Goal: Task Accomplishment & Management: Manage account settings

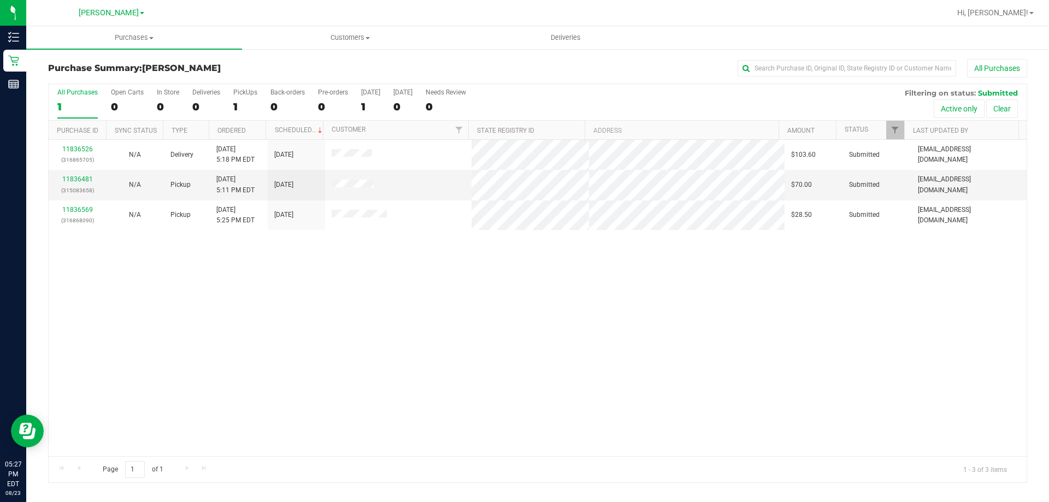
click at [600, 390] on div "11836526 (316865705) N/A Delivery [DATE] 5:18 PM EDT 8/25/2025 $103.60 Submitte…" at bounding box center [538, 298] width 978 height 316
click at [72, 177] on link "11836481" at bounding box center [77, 179] width 31 height 8
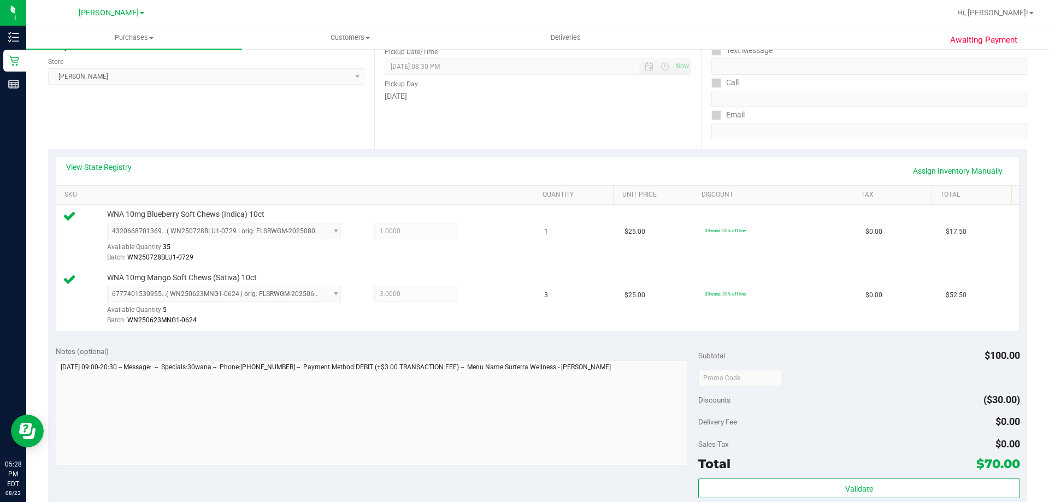
scroll to position [218, 0]
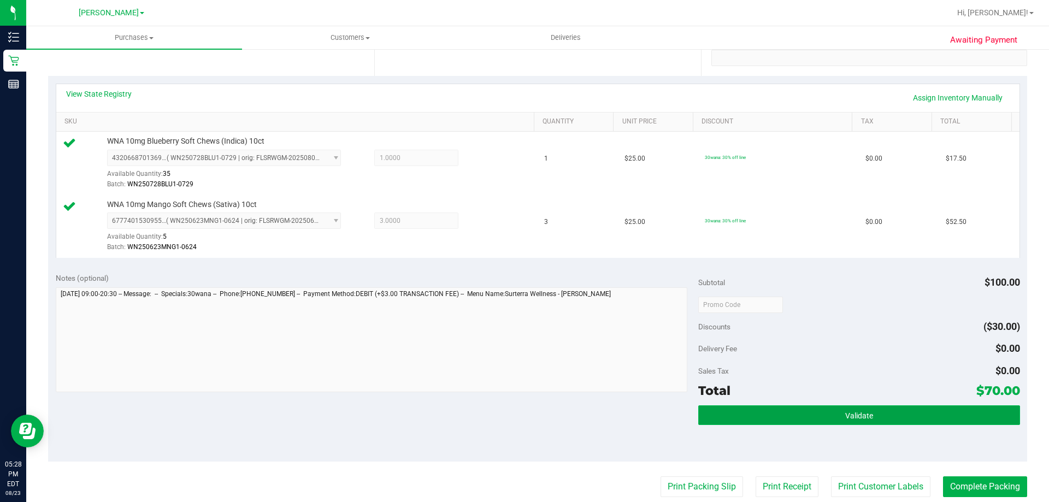
click at [761, 419] on button "Validate" at bounding box center [858, 415] width 321 height 20
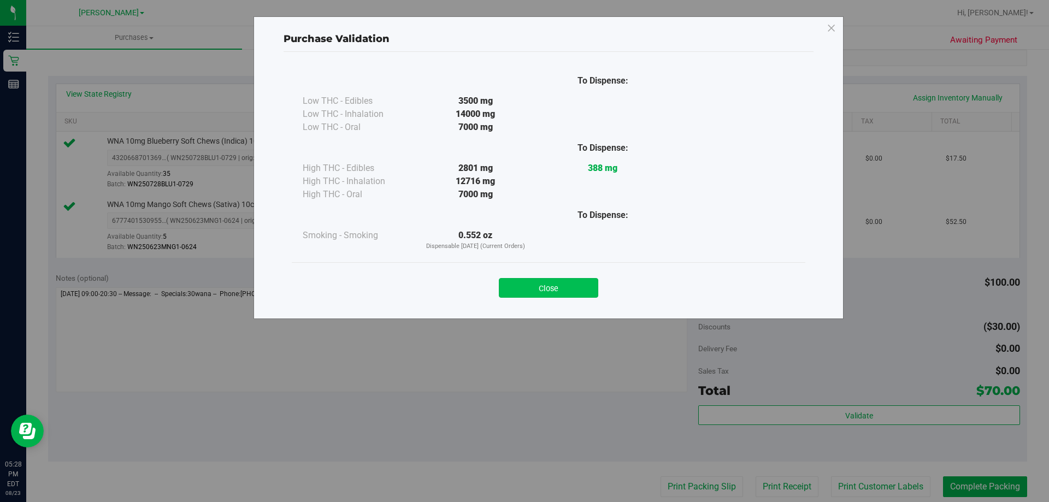
click at [540, 281] on button "Close" at bounding box center [548, 288] width 99 height 20
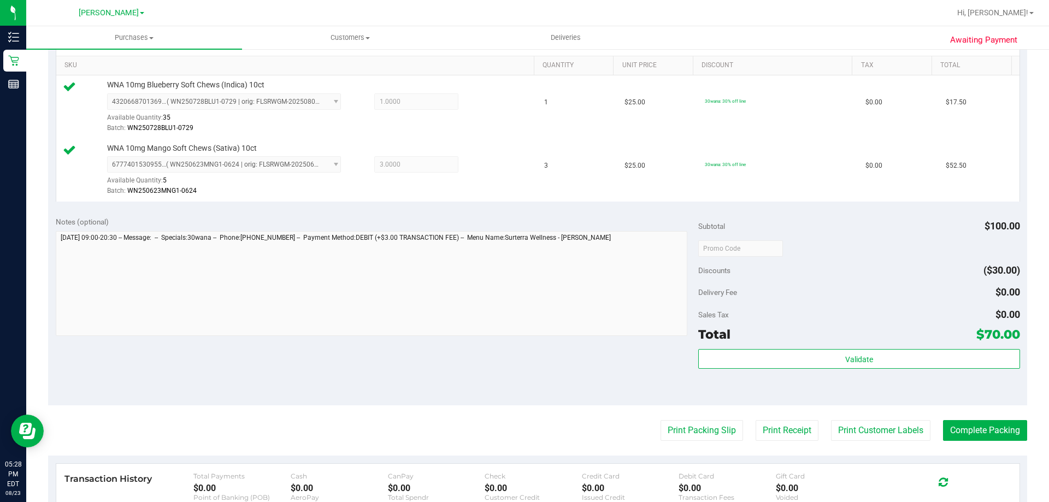
scroll to position [328, 0]
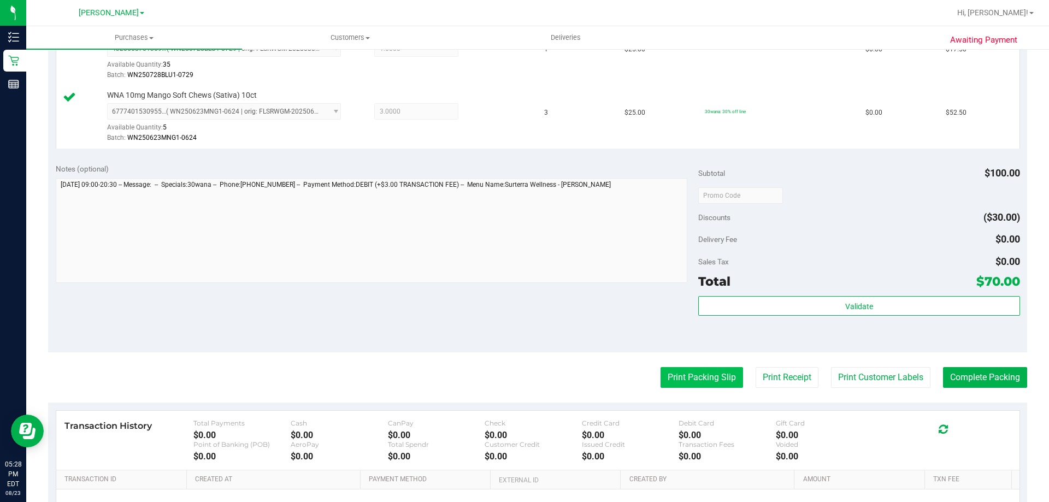
click at [682, 387] on button "Print Packing Slip" at bounding box center [701, 377] width 82 height 21
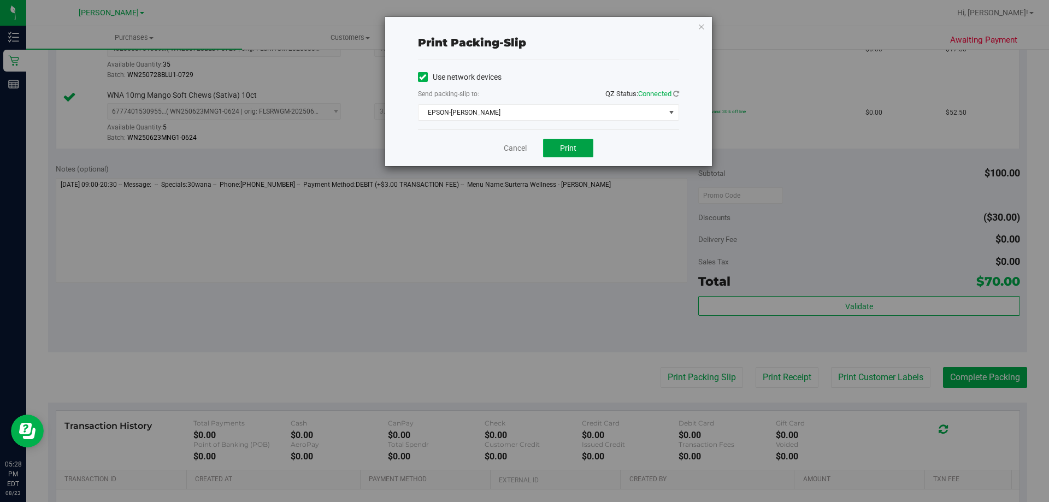
click at [574, 147] on span "Print" at bounding box center [568, 148] width 16 height 9
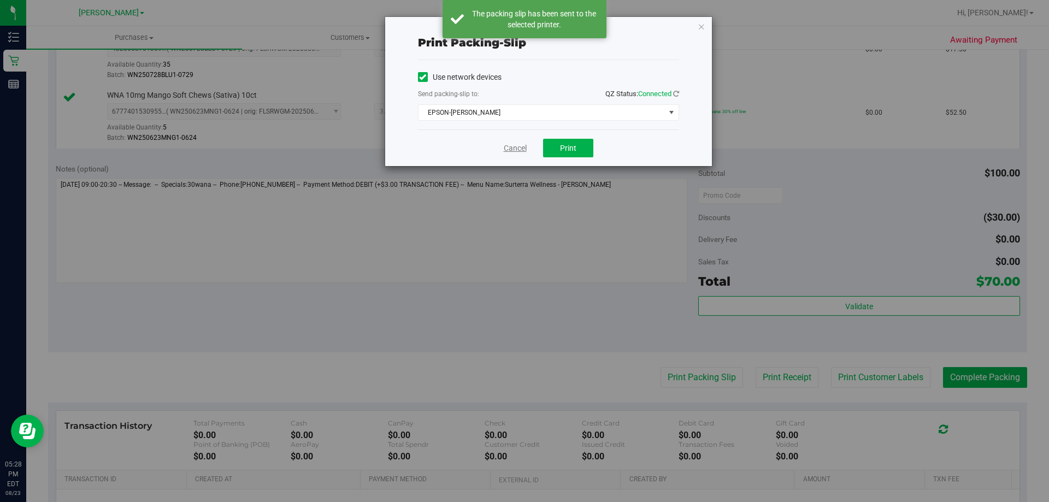
click at [513, 147] on link "Cancel" at bounding box center [515, 148] width 23 height 11
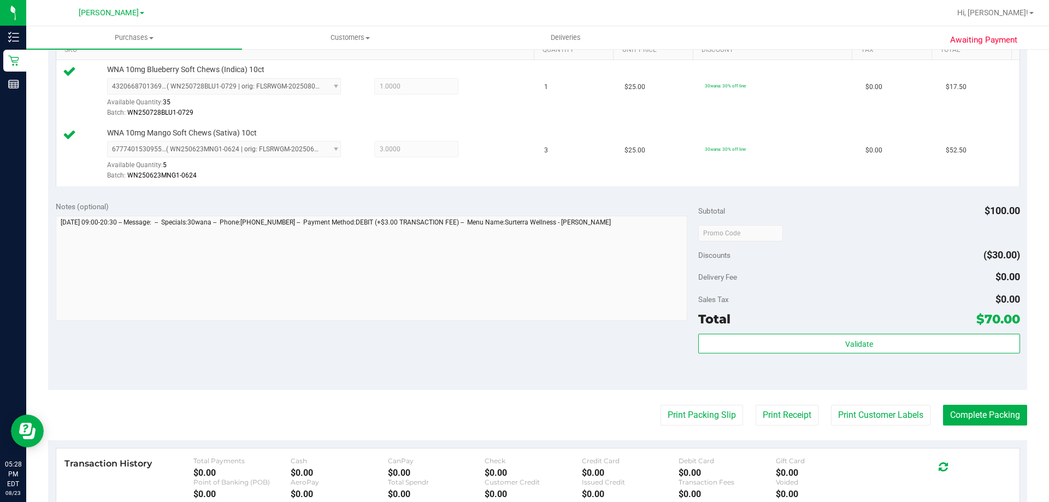
scroll to position [281, 0]
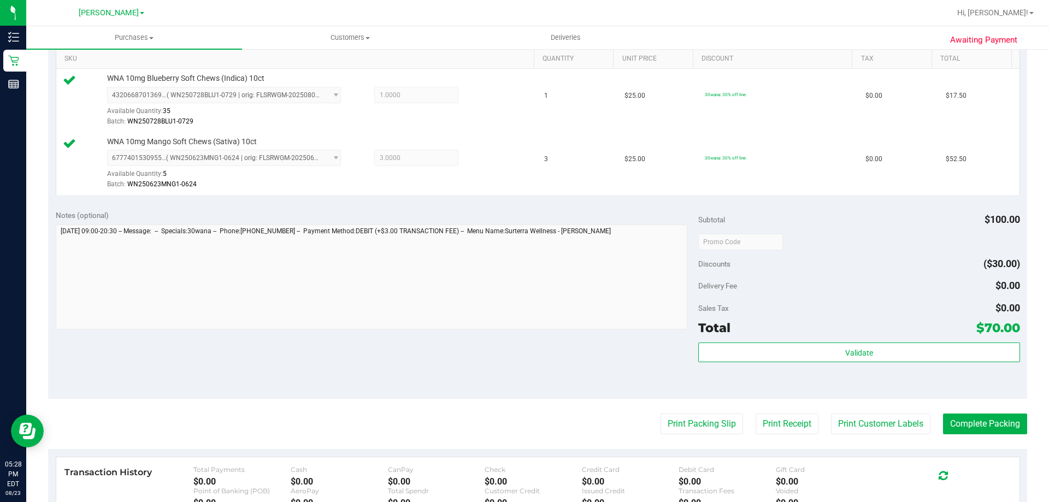
click at [797, 330] on div "Total $70.00" at bounding box center [858, 328] width 321 height 20
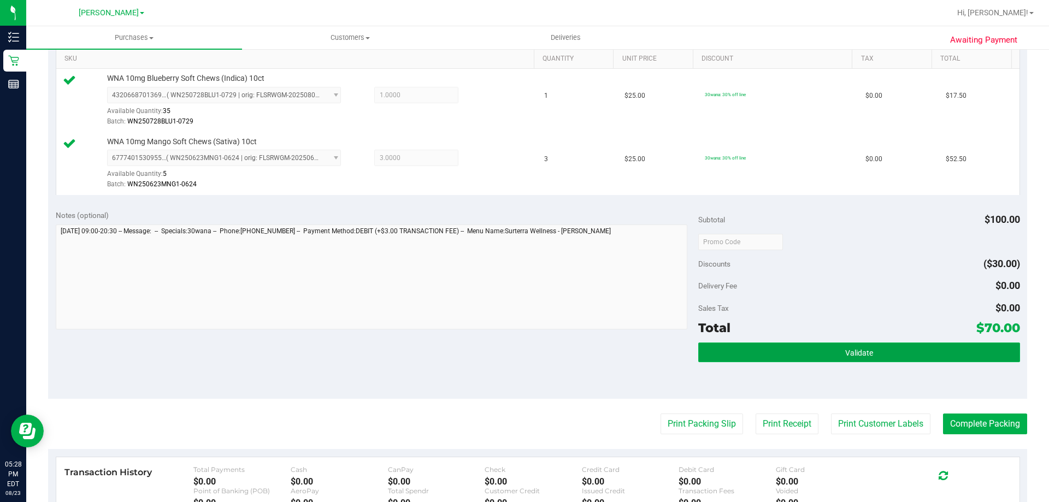
click at [774, 348] on button "Validate" at bounding box center [858, 352] width 321 height 20
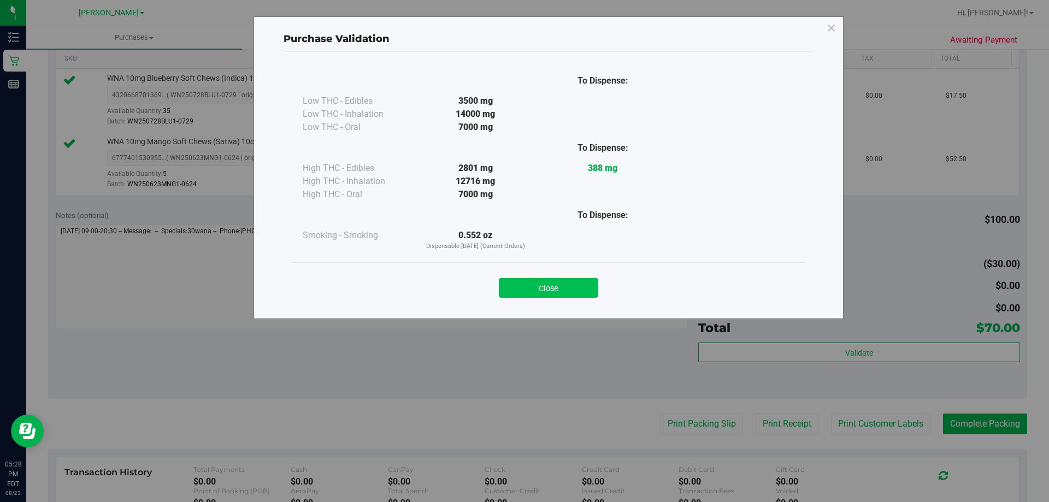
click at [570, 293] on button "Close" at bounding box center [548, 288] width 99 height 20
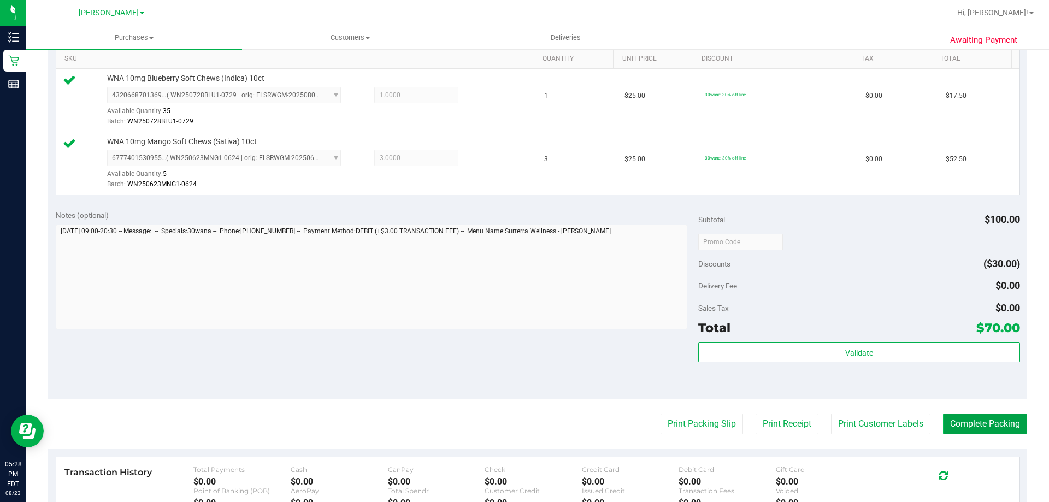
click at [984, 420] on button "Complete Packing" at bounding box center [985, 423] width 84 height 21
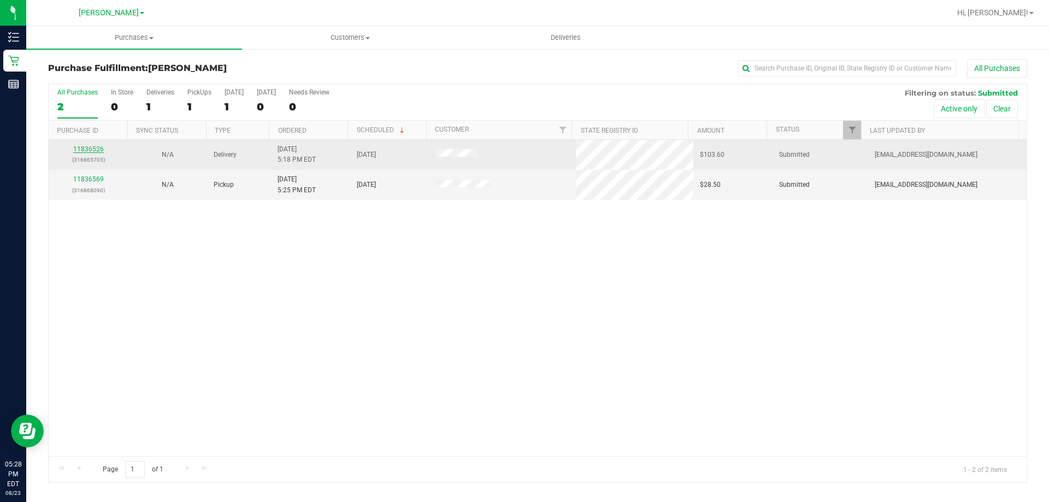
click at [86, 148] on link "11836526" at bounding box center [88, 149] width 31 height 8
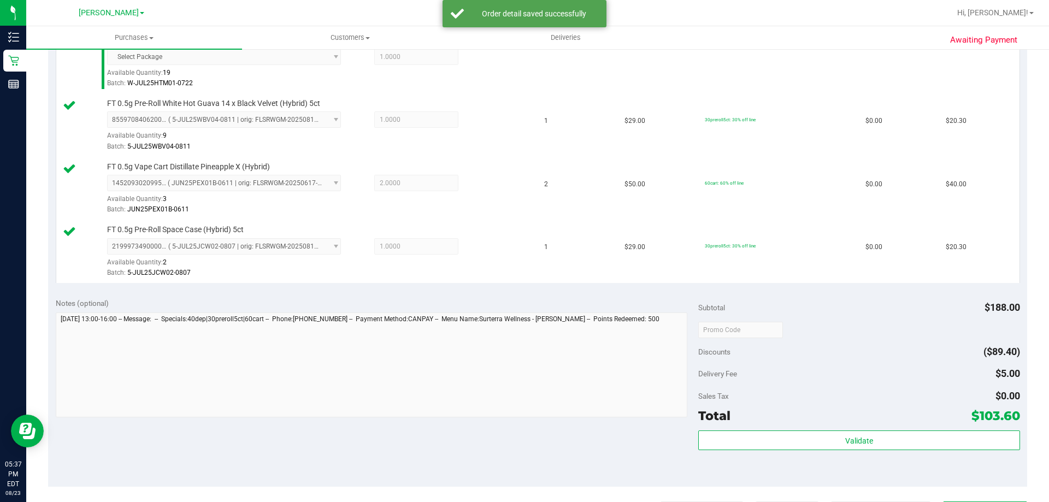
scroll to position [393, 0]
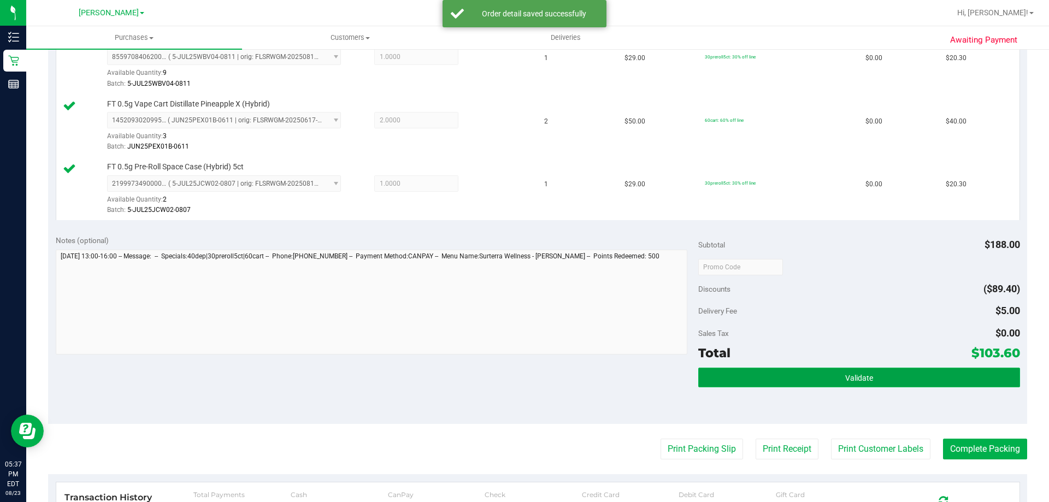
click at [845, 381] on span "Validate" at bounding box center [859, 378] width 28 height 9
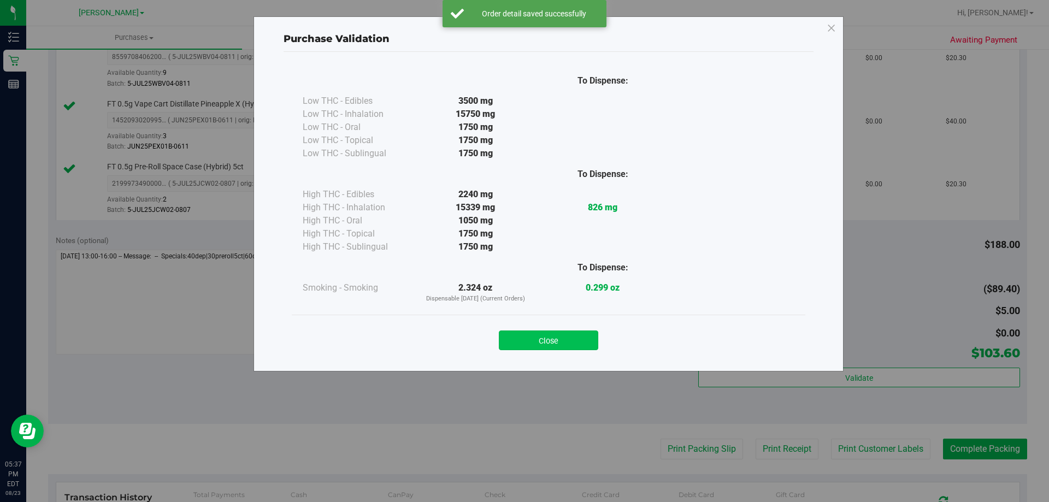
click at [578, 334] on button "Close" at bounding box center [548, 340] width 99 height 20
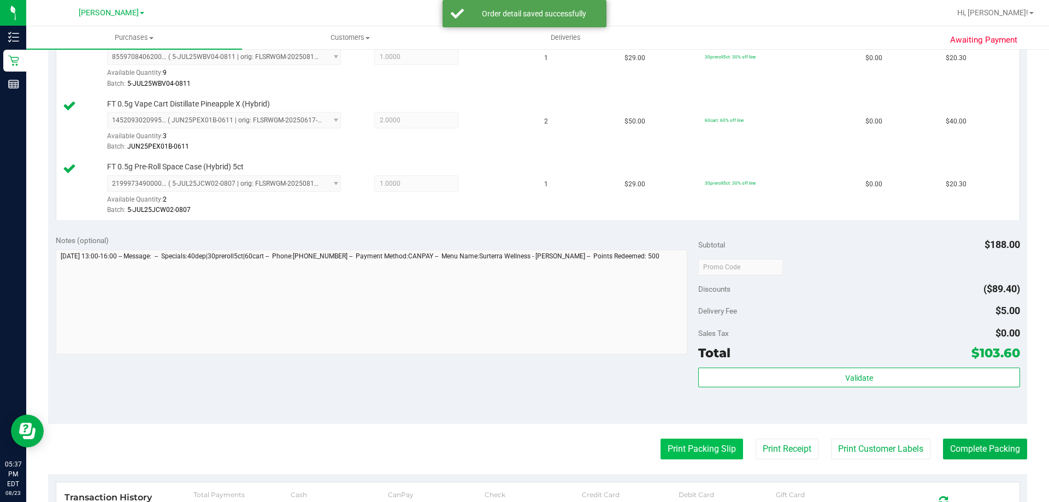
click at [682, 456] on button "Print Packing Slip" at bounding box center [701, 449] width 82 height 21
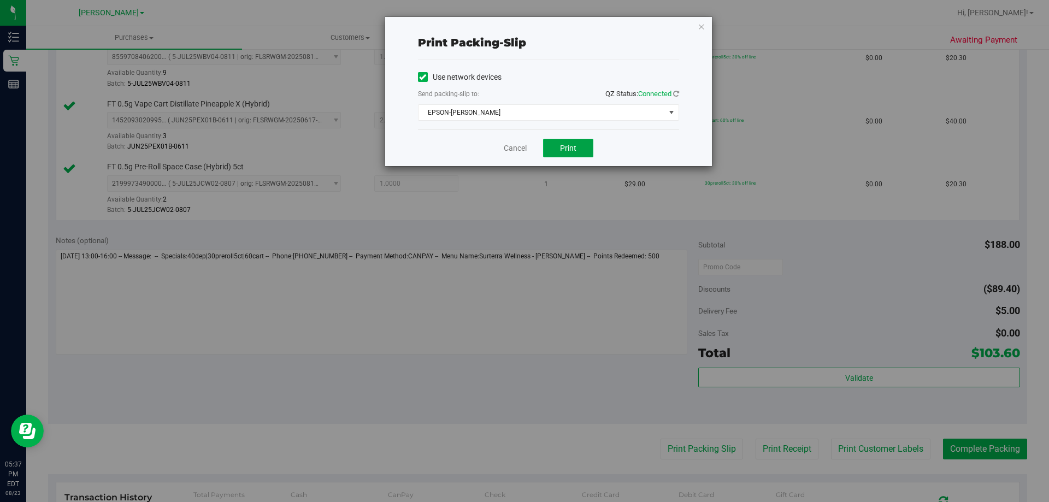
click at [577, 139] on button "Print" at bounding box center [568, 148] width 50 height 19
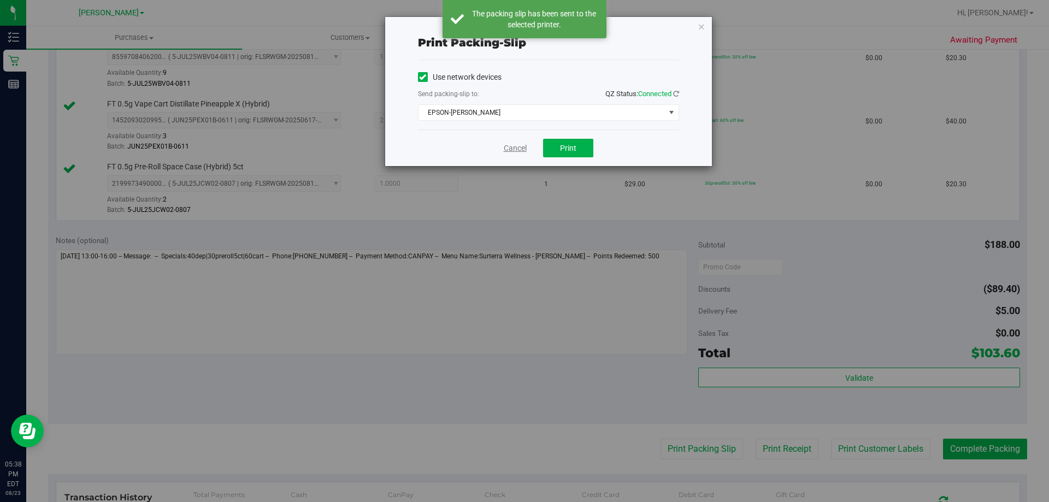
click at [519, 149] on link "Cancel" at bounding box center [515, 148] width 23 height 11
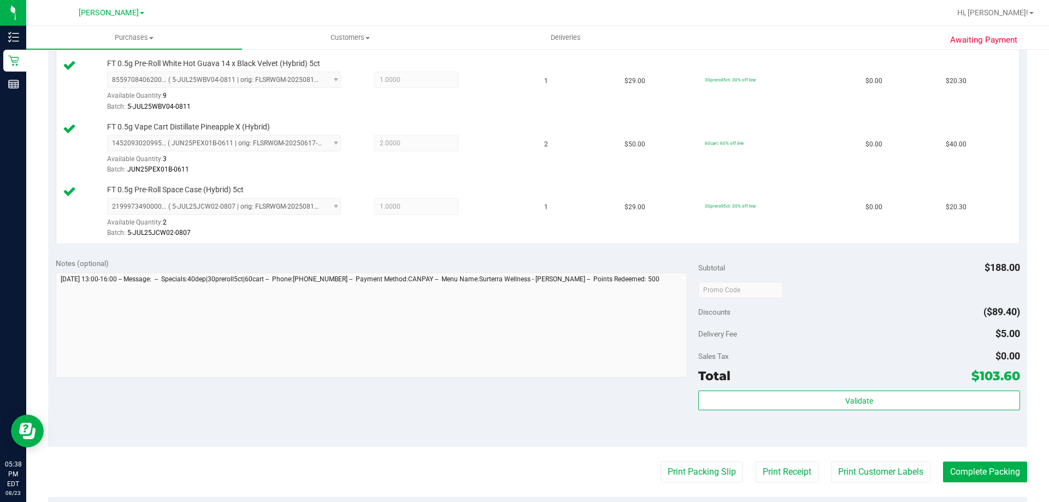
scroll to position [369, 0]
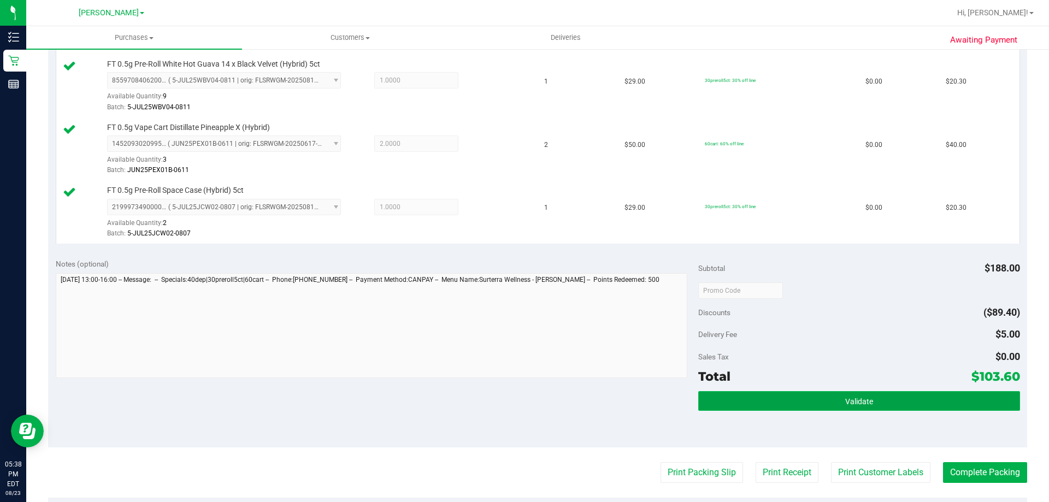
click at [763, 391] on button "Validate" at bounding box center [858, 401] width 321 height 20
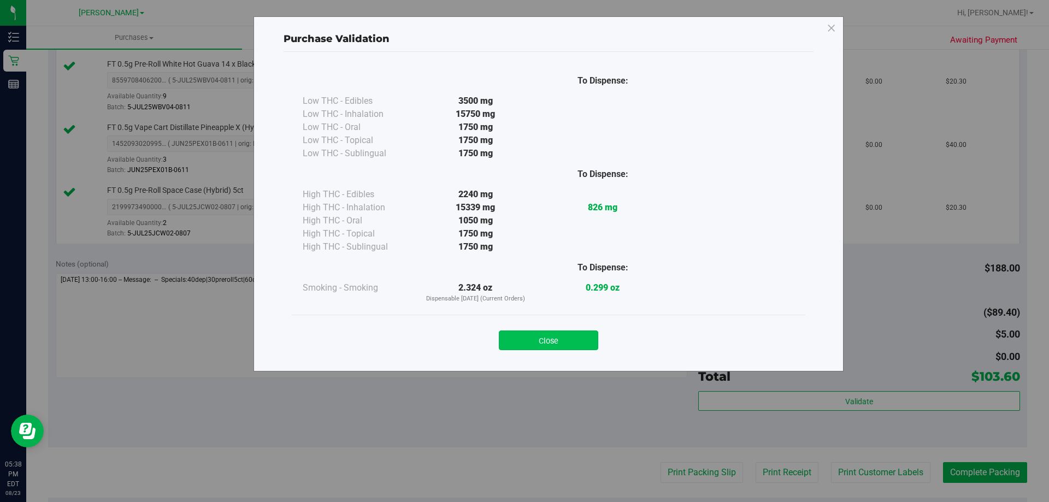
click at [570, 334] on button "Close" at bounding box center [548, 340] width 99 height 20
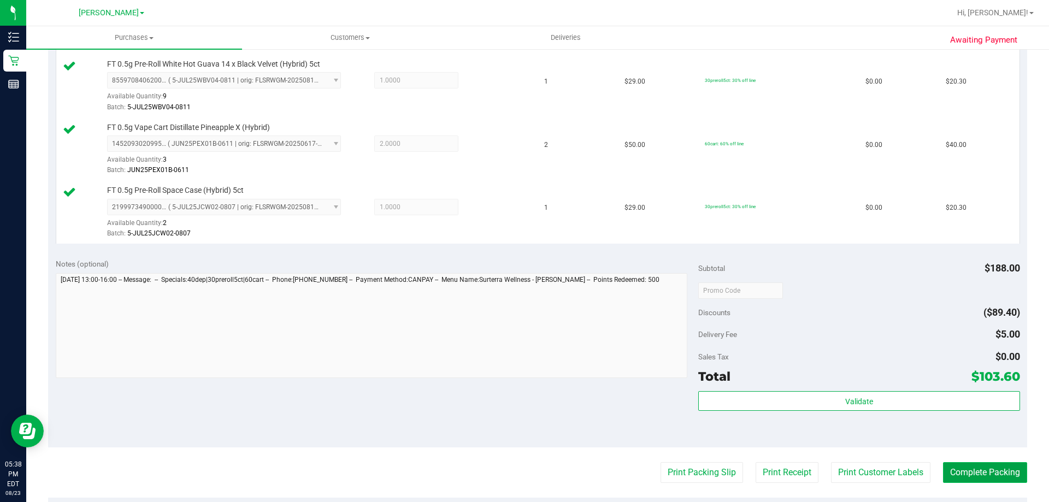
click at [963, 467] on button "Complete Packing" at bounding box center [985, 472] width 84 height 21
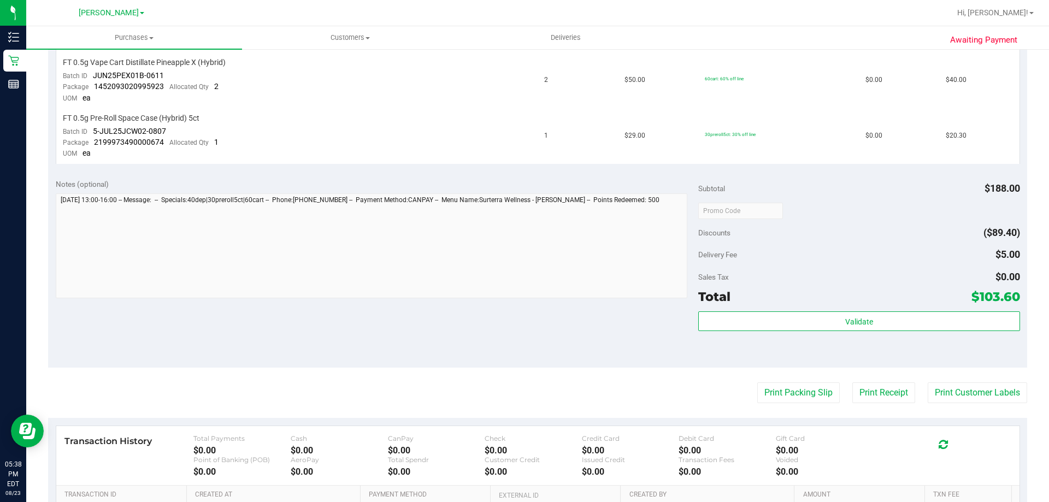
scroll to position [437, 0]
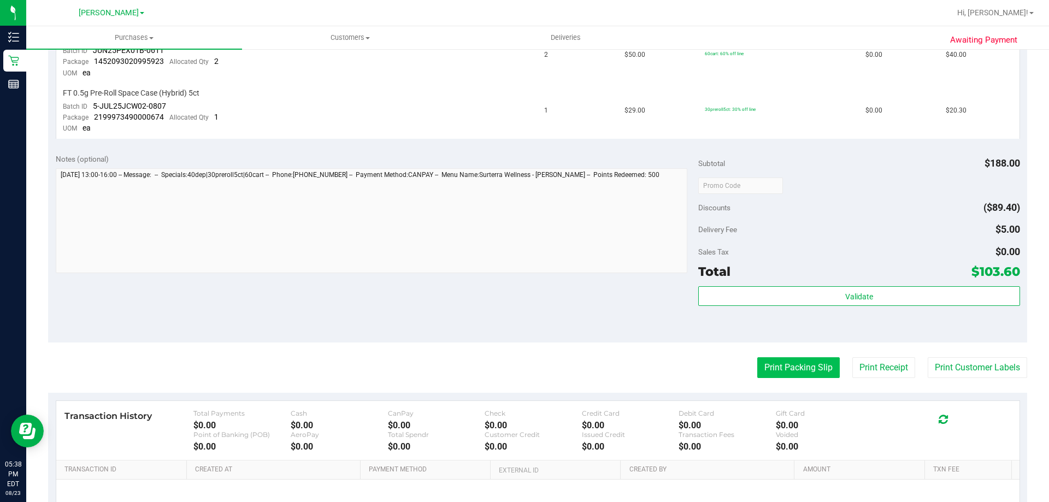
click at [821, 370] on button "Print Packing Slip" at bounding box center [798, 367] width 82 height 21
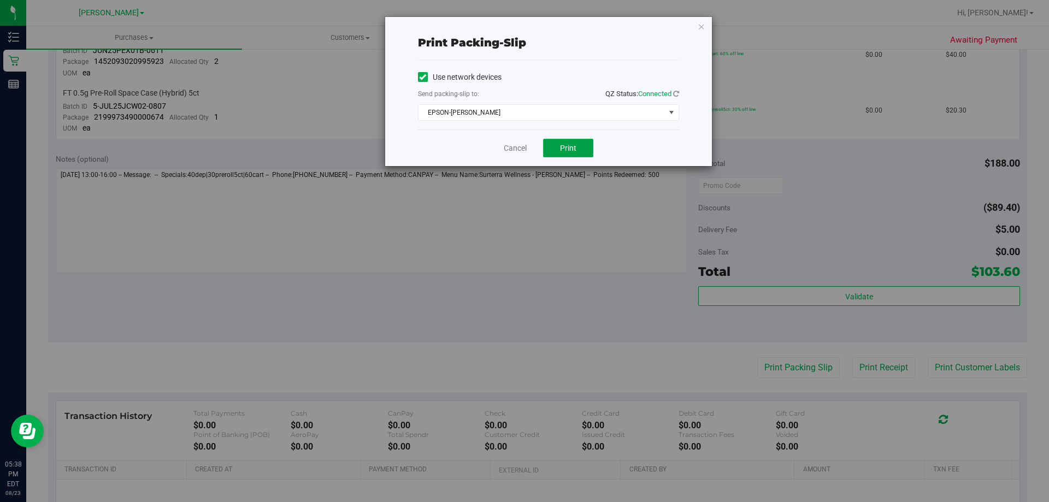
click at [573, 143] on button "Print" at bounding box center [568, 148] width 50 height 19
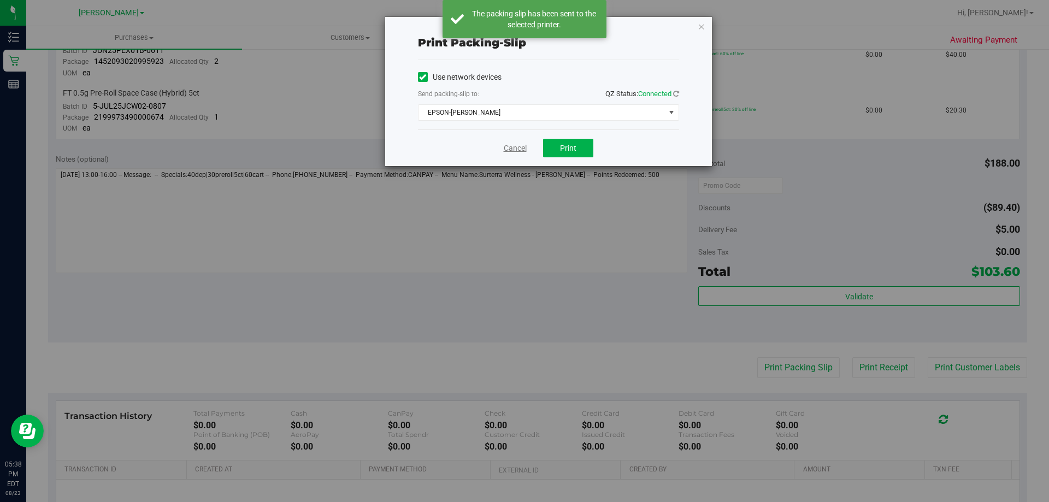
click at [513, 151] on link "Cancel" at bounding box center [515, 148] width 23 height 11
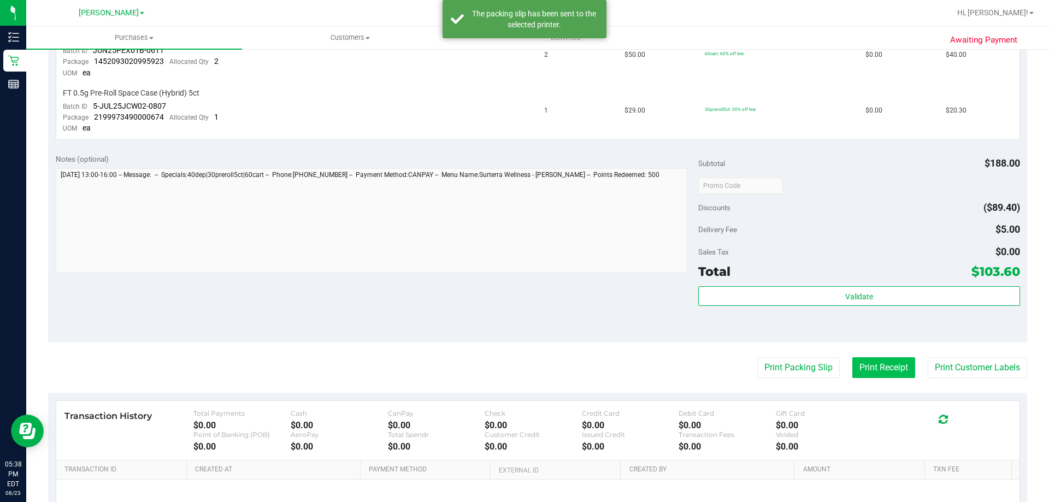
click at [878, 363] on button "Print Receipt" at bounding box center [883, 367] width 63 height 21
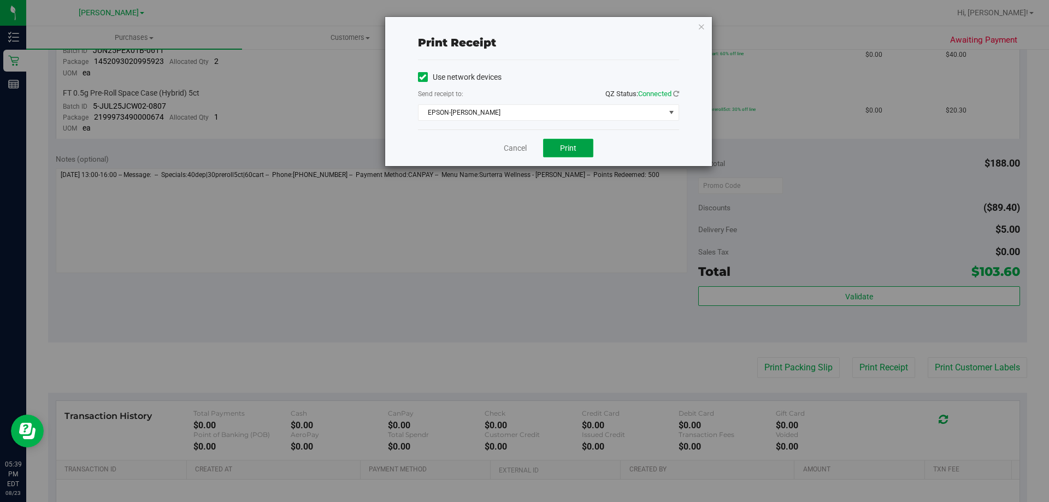
click at [568, 149] on span "Print" at bounding box center [568, 148] width 16 height 9
click at [513, 145] on link "Cancel" at bounding box center [515, 148] width 23 height 11
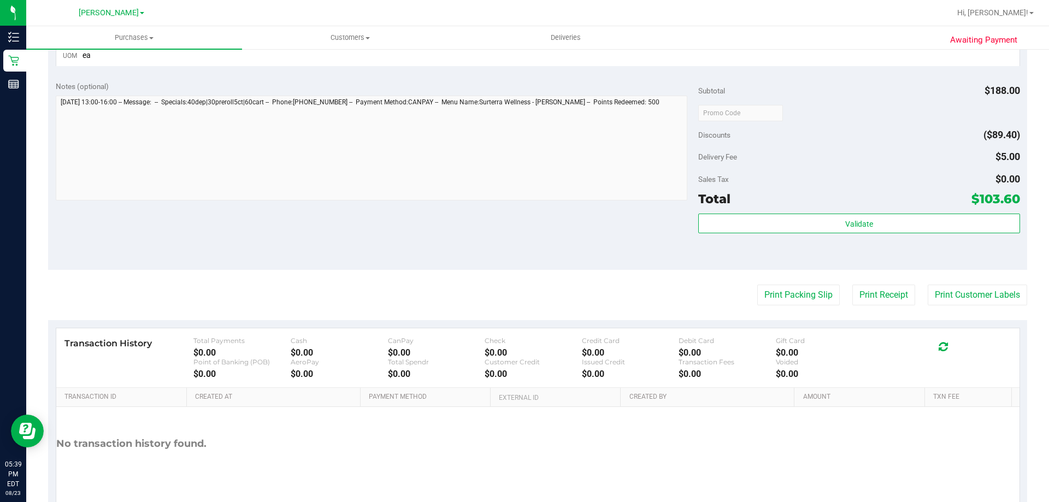
scroll to position [511, 0]
click at [684, 295] on div "Print Packing Slip Print Receipt Print Customer Labels" at bounding box center [537, 293] width 979 height 21
click at [651, 268] on div "Notes (optional) Subtotal $188.00 Discounts ($89.40) Delivery Fee $5.00 Sales T…" at bounding box center [537, 170] width 979 height 197
click at [633, 278] on purchase-details "Back Send Back to Created Cancel Purchase View Profile # 11836526 BioTrack ID: …" at bounding box center [537, 35] width 979 height 975
click at [944, 300] on button "Print Customer Labels" at bounding box center [976, 293] width 99 height 21
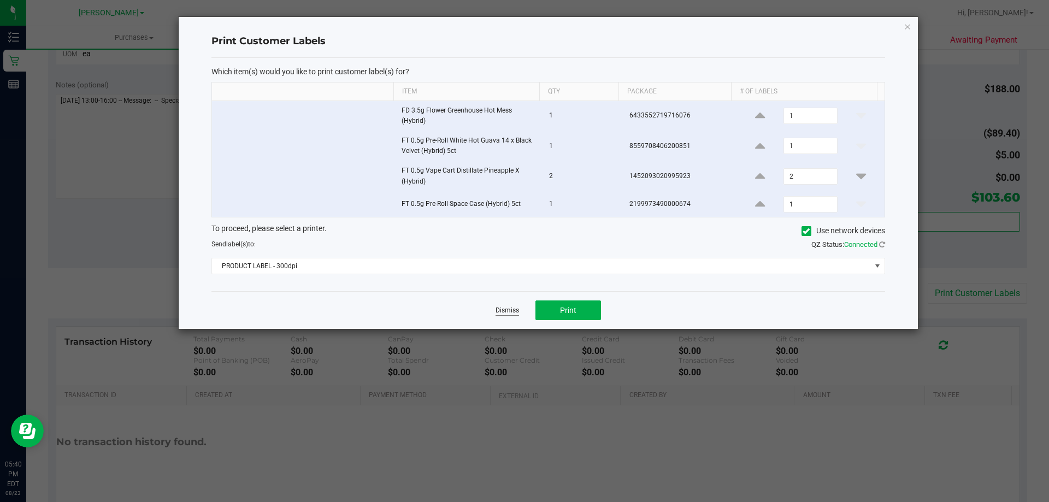
click at [512, 309] on link "Dismiss" at bounding box center [506, 310] width 23 height 9
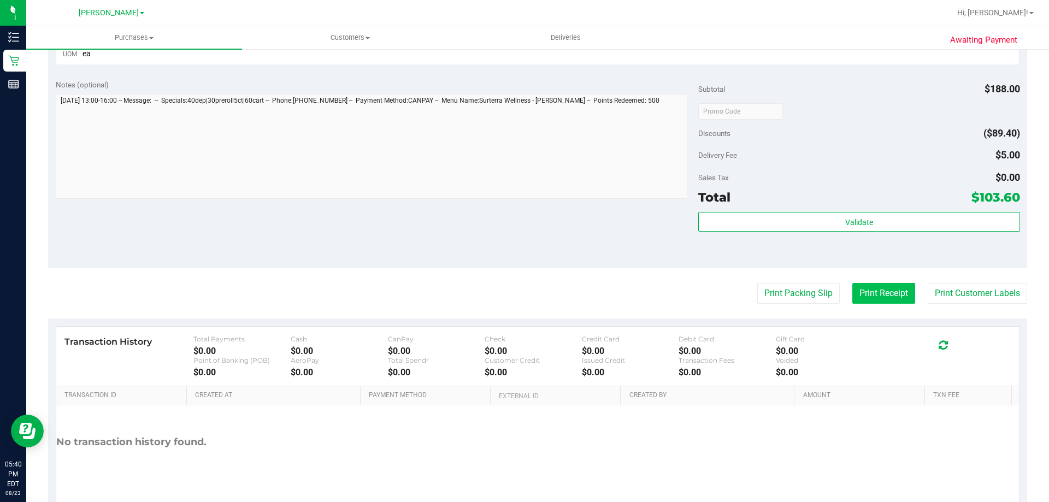
click at [873, 301] on button "Print Receipt" at bounding box center [883, 293] width 63 height 21
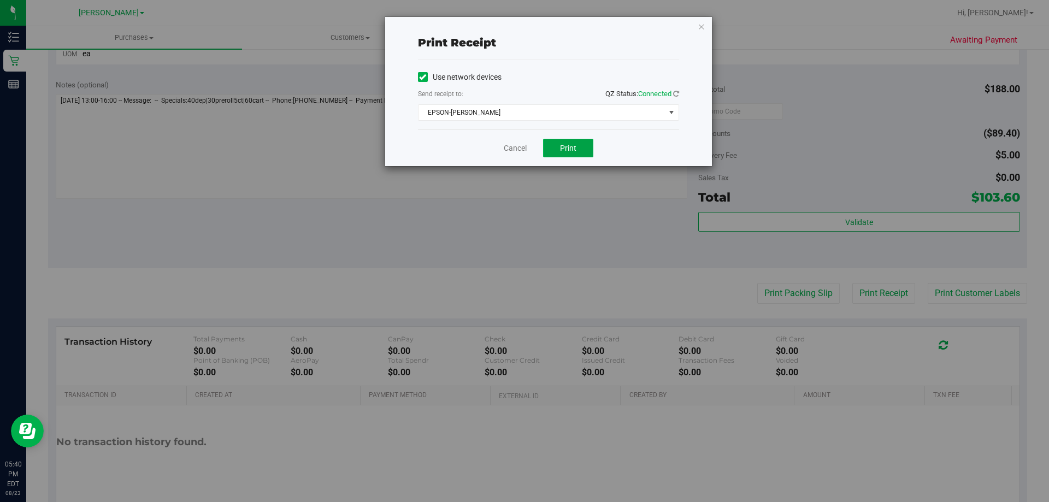
click at [588, 151] on button "Print" at bounding box center [568, 148] width 50 height 19
click at [517, 169] on div "Print receipt Use network devices Send receipt to: QZ Status: Connected EPSON-[…" at bounding box center [528, 251] width 1057 height 502
click at [490, 155] on div "Cancel Print" at bounding box center [548, 147] width 261 height 37
click at [507, 151] on link "Cancel" at bounding box center [515, 148] width 23 height 11
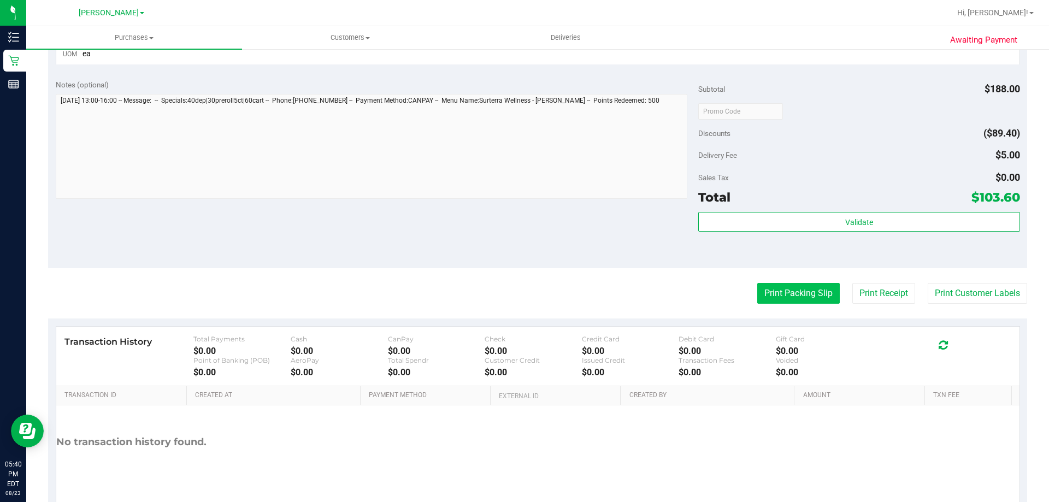
click at [784, 297] on button "Print Packing Slip" at bounding box center [798, 293] width 82 height 21
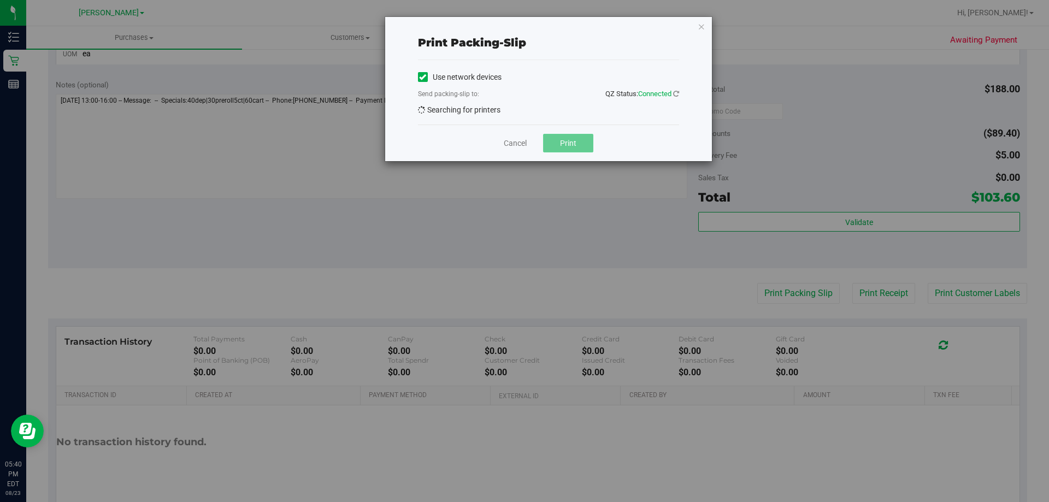
click at [578, 140] on button "Print" at bounding box center [568, 143] width 50 height 19
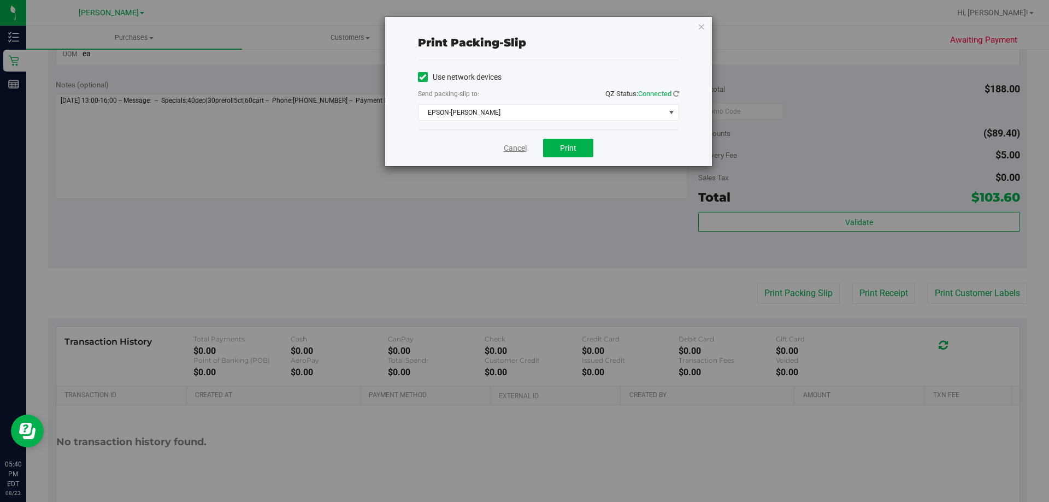
click at [516, 152] on link "Cancel" at bounding box center [515, 148] width 23 height 11
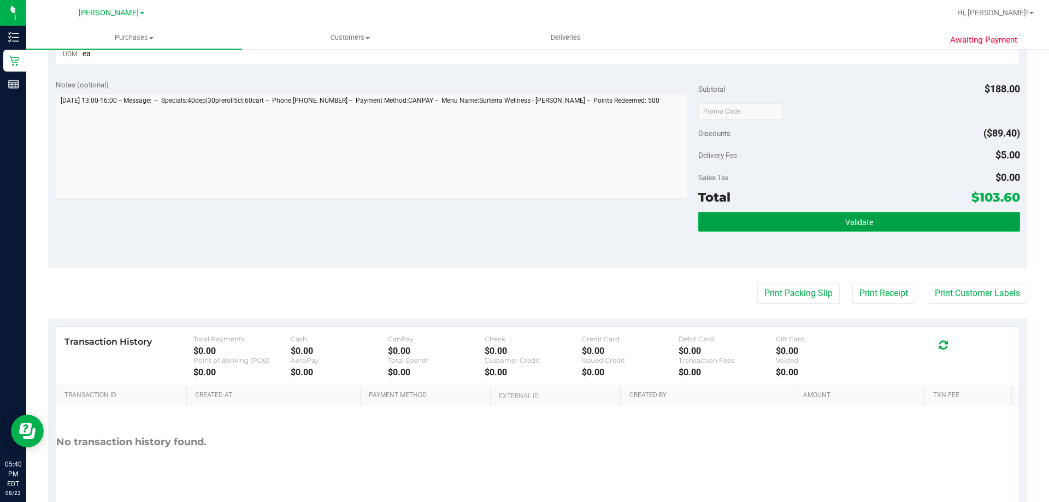
click at [738, 232] on button "Validate" at bounding box center [858, 222] width 321 height 20
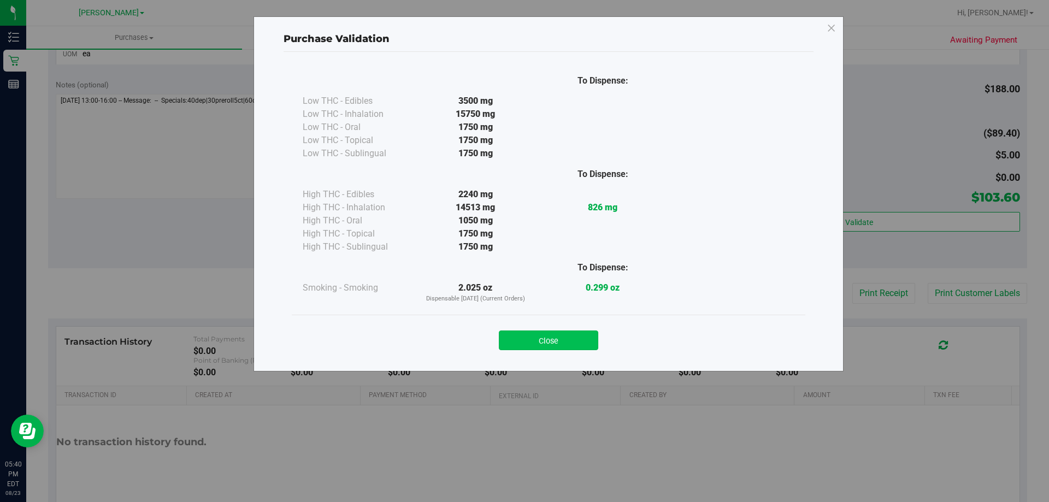
click at [584, 348] on button "Close" at bounding box center [548, 340] width 99 height 20
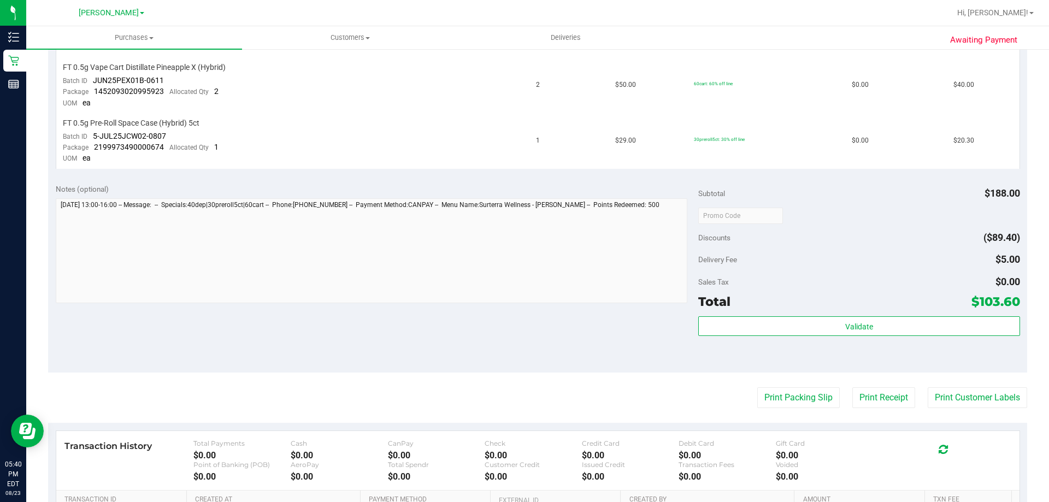
scroll to position [402, 0]
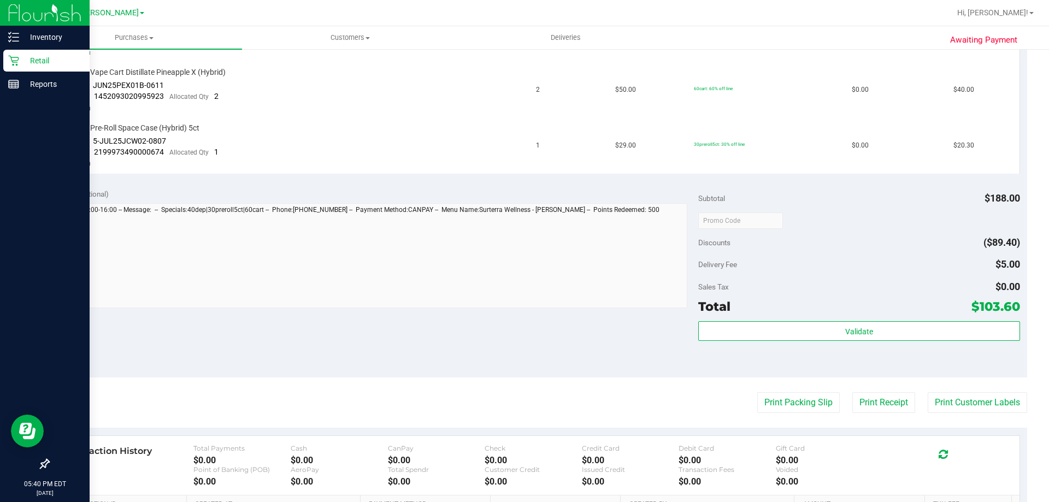
click at [22, 61] on p "Retail" at bounding box center [52, 60] width 66 height 13
